Goal: Task Accomplishment & Management: Complete application form

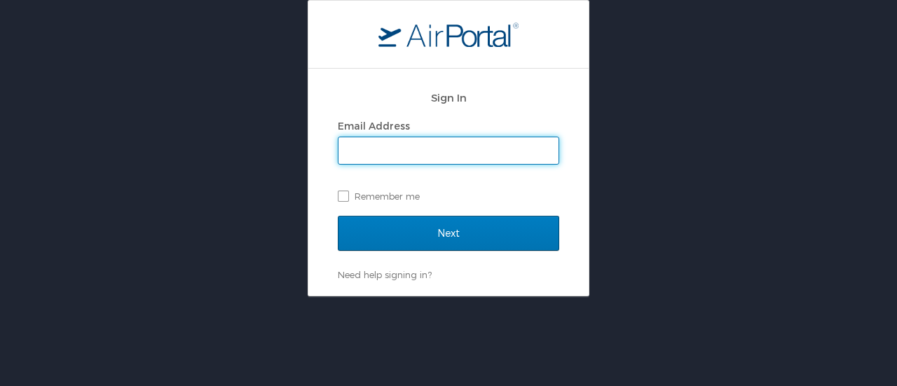
click at [408, 148] on input "Email Address" at bounding box center [448, 150] width 220 height 27
type input "shastings@westernu.edu"
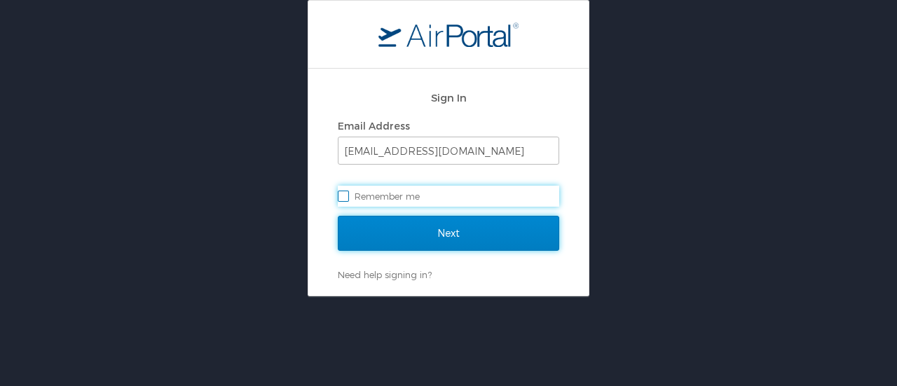
click at [454, 224] on input "Next" at bounding box center [448, 233] width 221 height 35
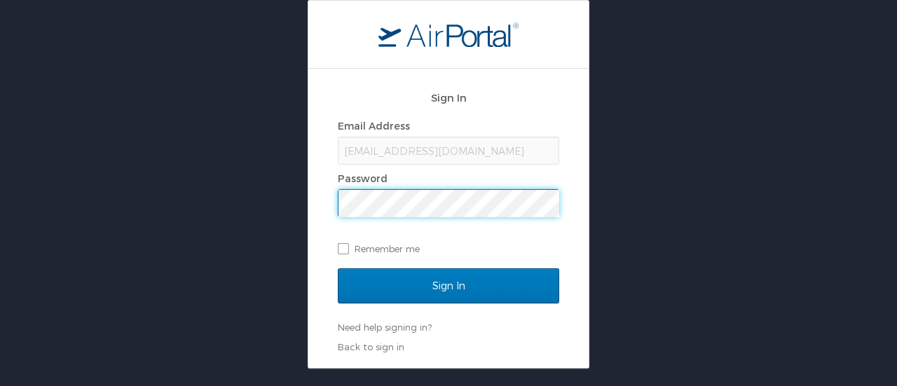
click at [338, 268] on input "Sign In" at bounding box center [448, 285] width 221 height 35
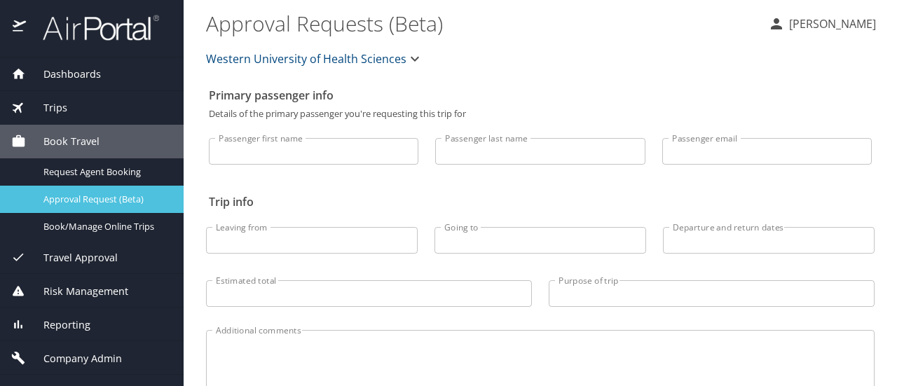
click at [102, 195] on span "Approval Request (Beta)" at bounding box center [104, 199] width 123 height 13
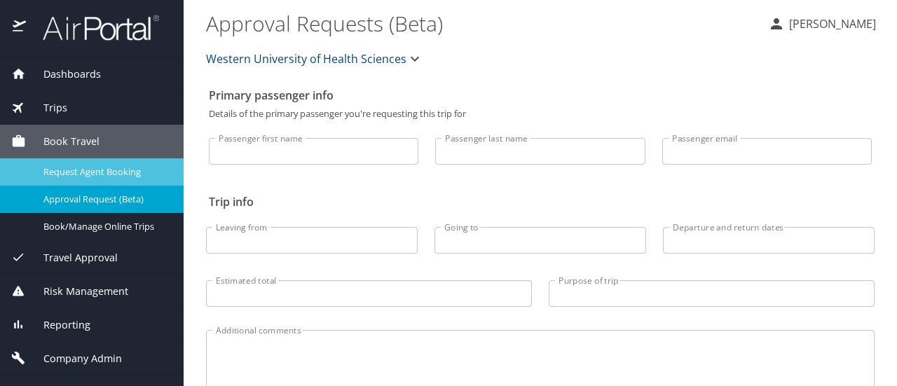
click at [102, 172] on span "Request Agent Booking" at bounding box center [104, 171] width 123 height 13
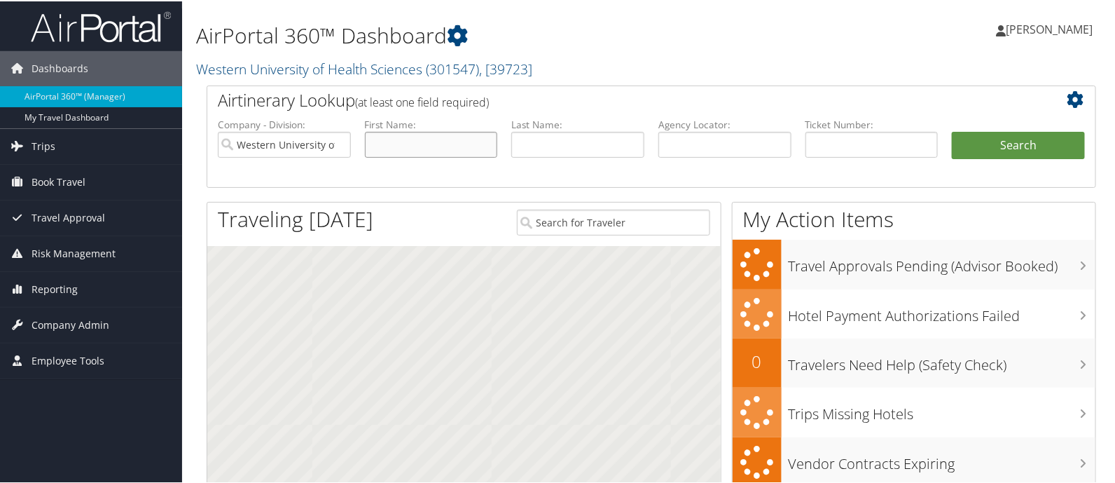
click at [414, 139] on input "text" at bounding box center [431, 143] width 133 height 26
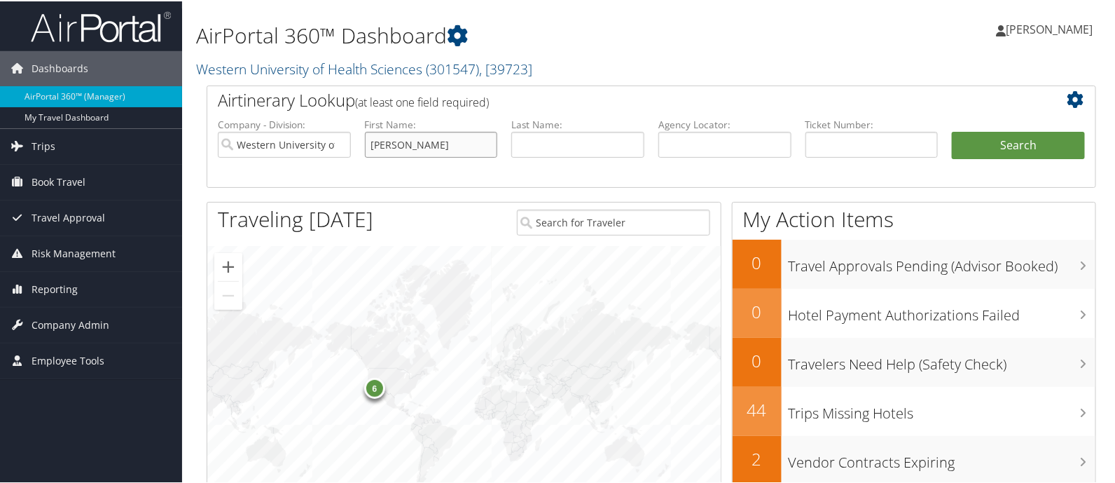
type input "[PERSON_NAME]"
click at [291, 264] on div "6" at bounding box center [464, 394] width 514 height 298
